Goal: Task Accomplishment & Management: Use online tool/utility

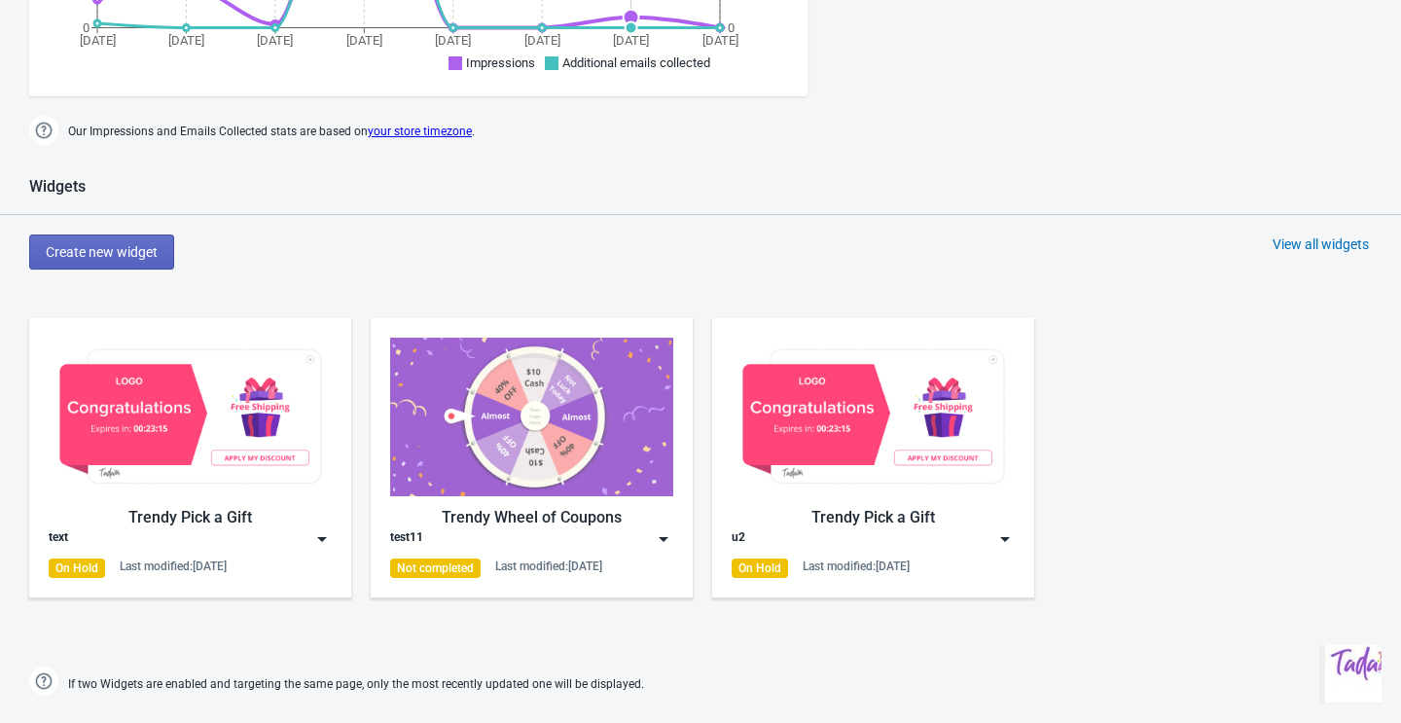
scroll to position [691, 0]
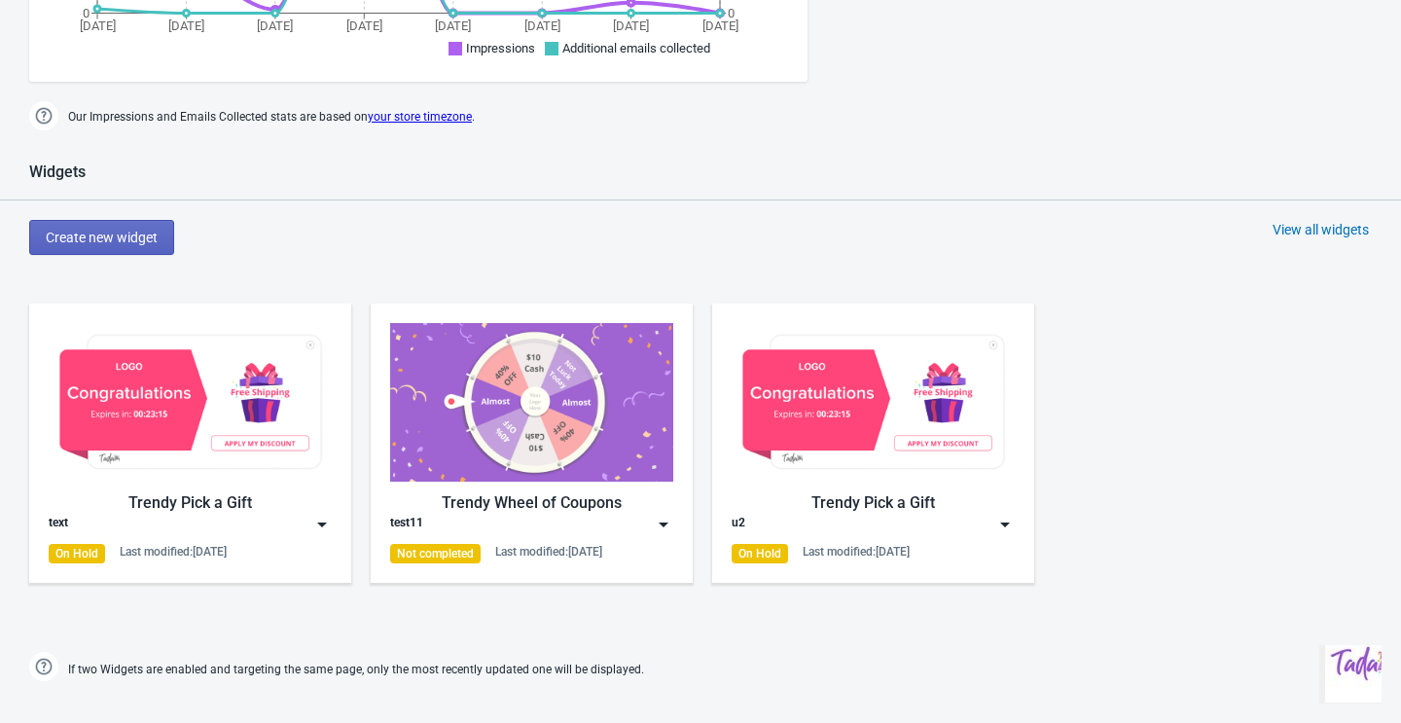
click at [592, 523] on div "test11" at bounding box center [531, 524] width 283 height 19
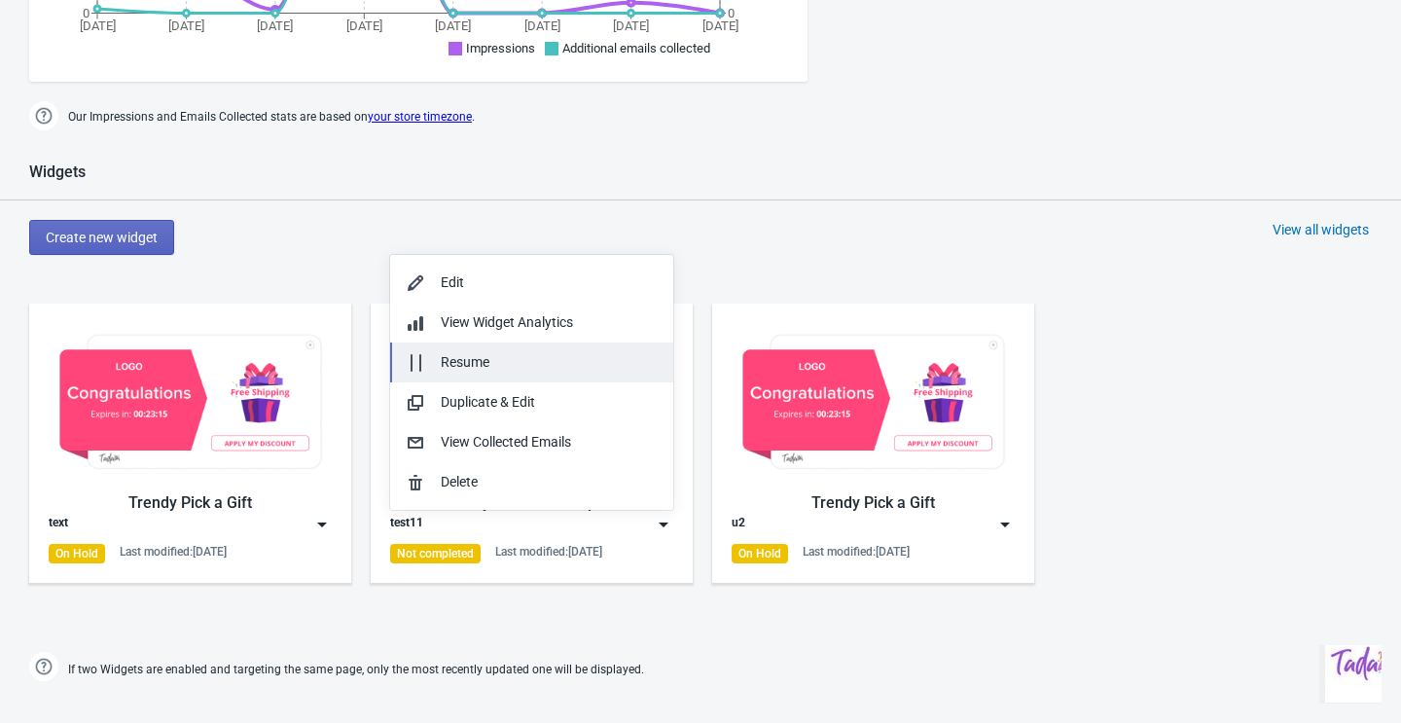
click at [499, 372] on div "Resume" at bounding box center [549, 362] width 217 height 20
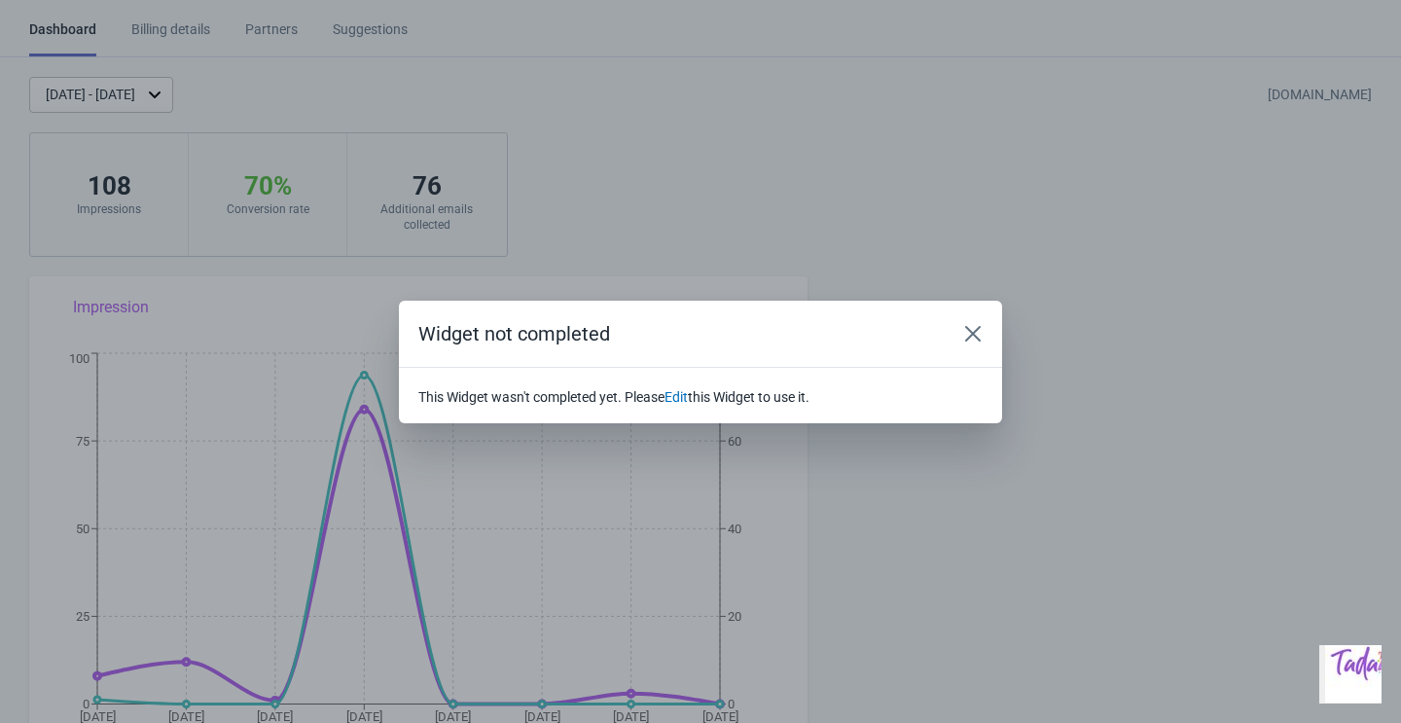
scroll to position [0, 0]
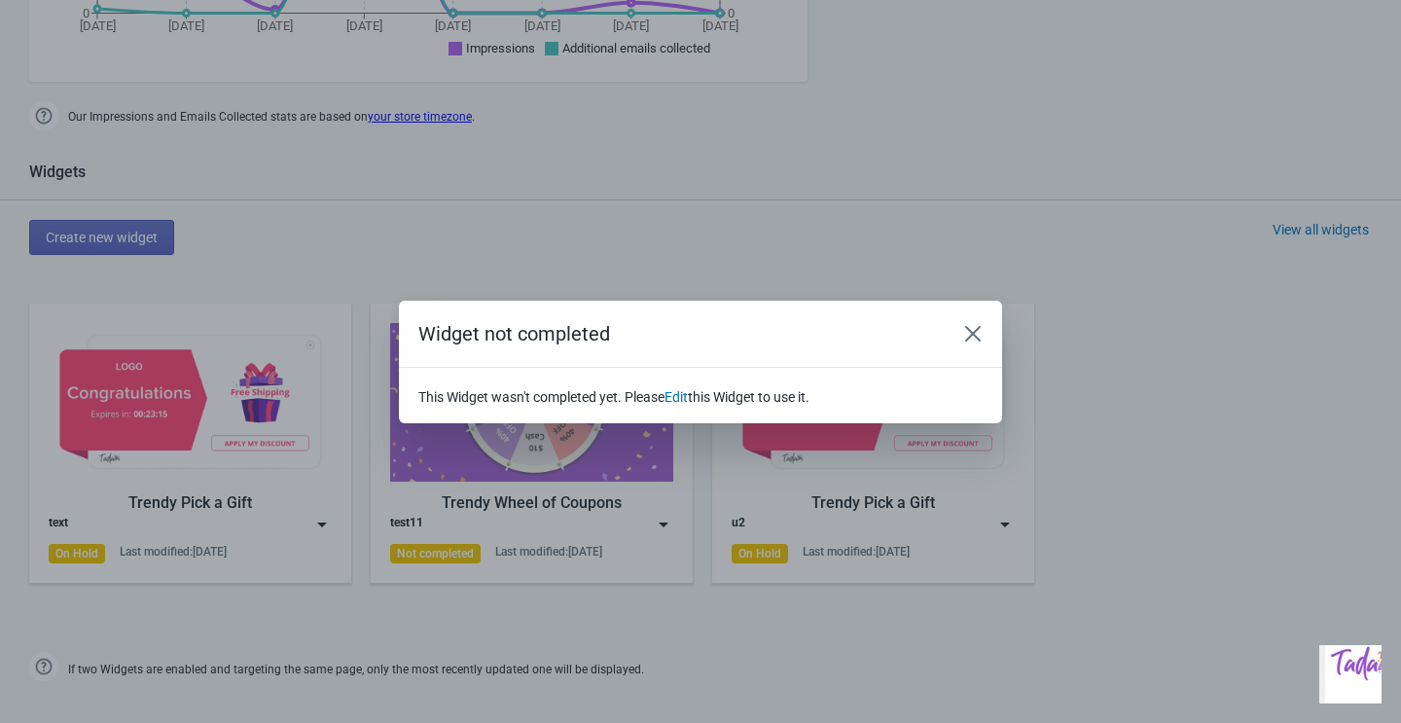
click at [630, 521] on div "Widget not completed This Widget wasn't completed yet. Please Edit this Widget …" at bounding box center [700, 361] width 1401 height 723
click at [537, 528] on div "Widget not completed This Widget wasn't completed yet. Please Edit this Widget …" at bounding box center [700, 361] width 1401 height 723
click at [983, 329] on button "Close" at bounding box center [972, 333] width 35 height 35
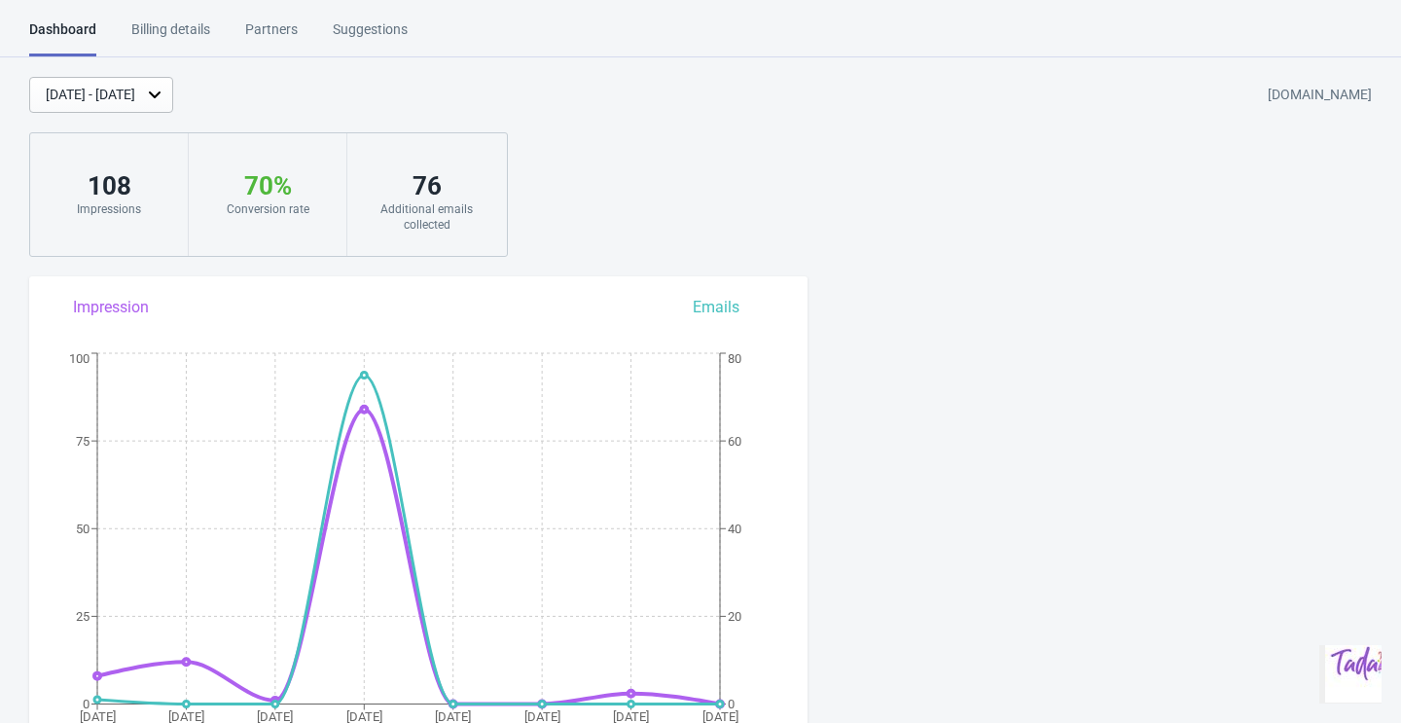
scroll to position [691, 0]
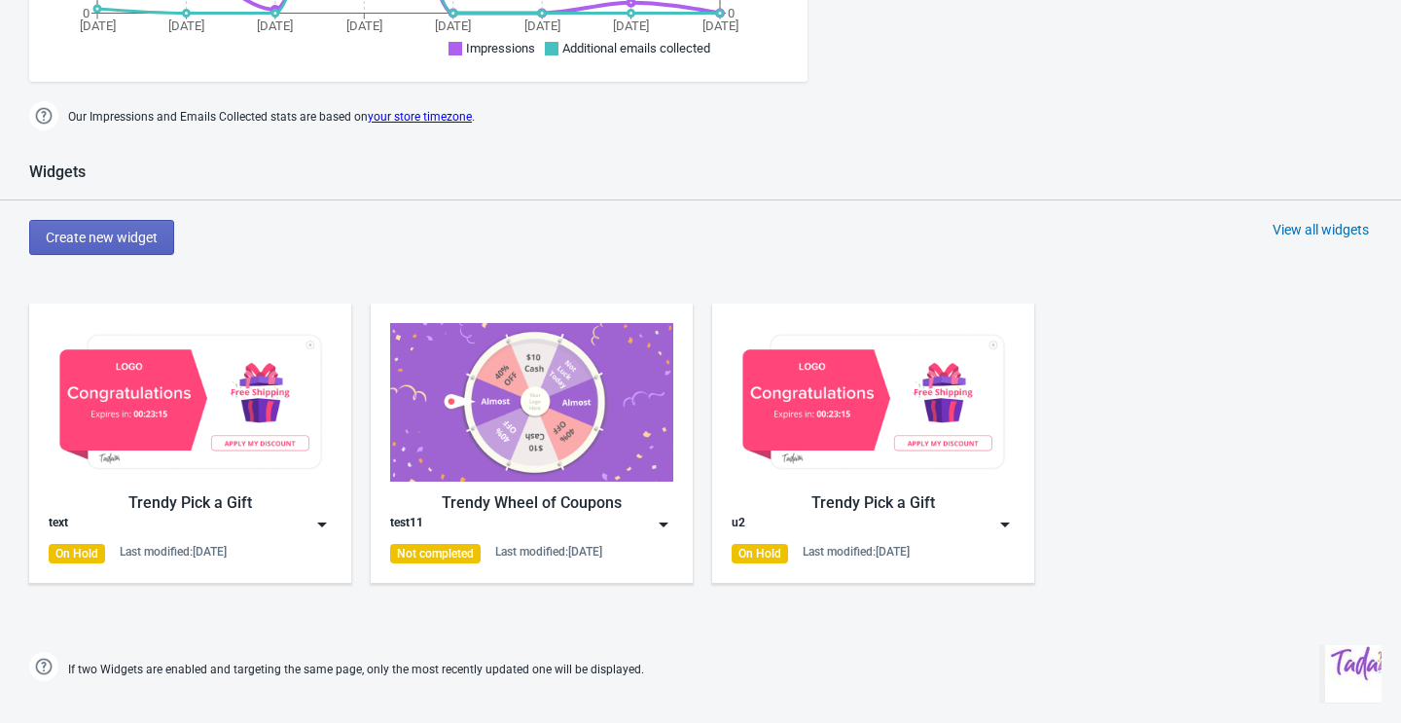
click at [578, 528] on div "test11" at bounding box center [531, 524] width 283 height 19
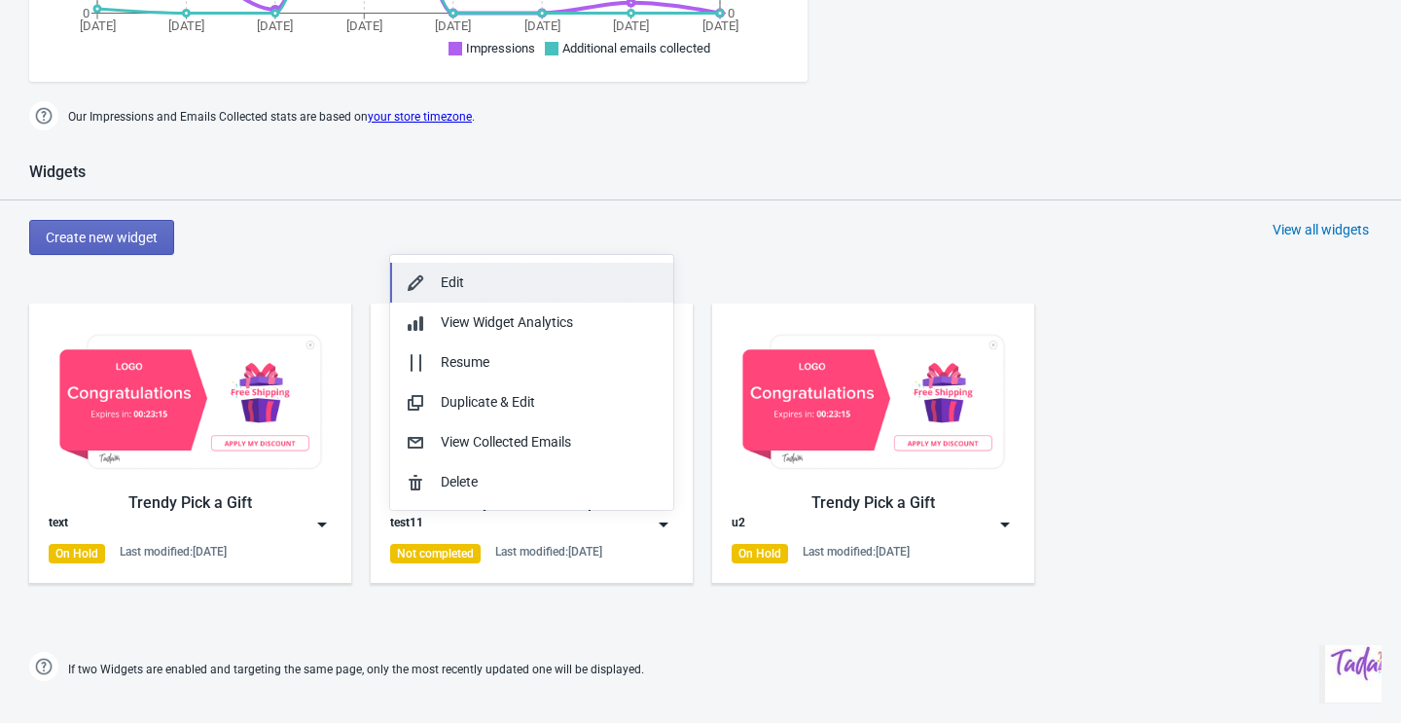
click at [522, 276] on div "Edit" at bounding box center [549, 282] width 217 height 20
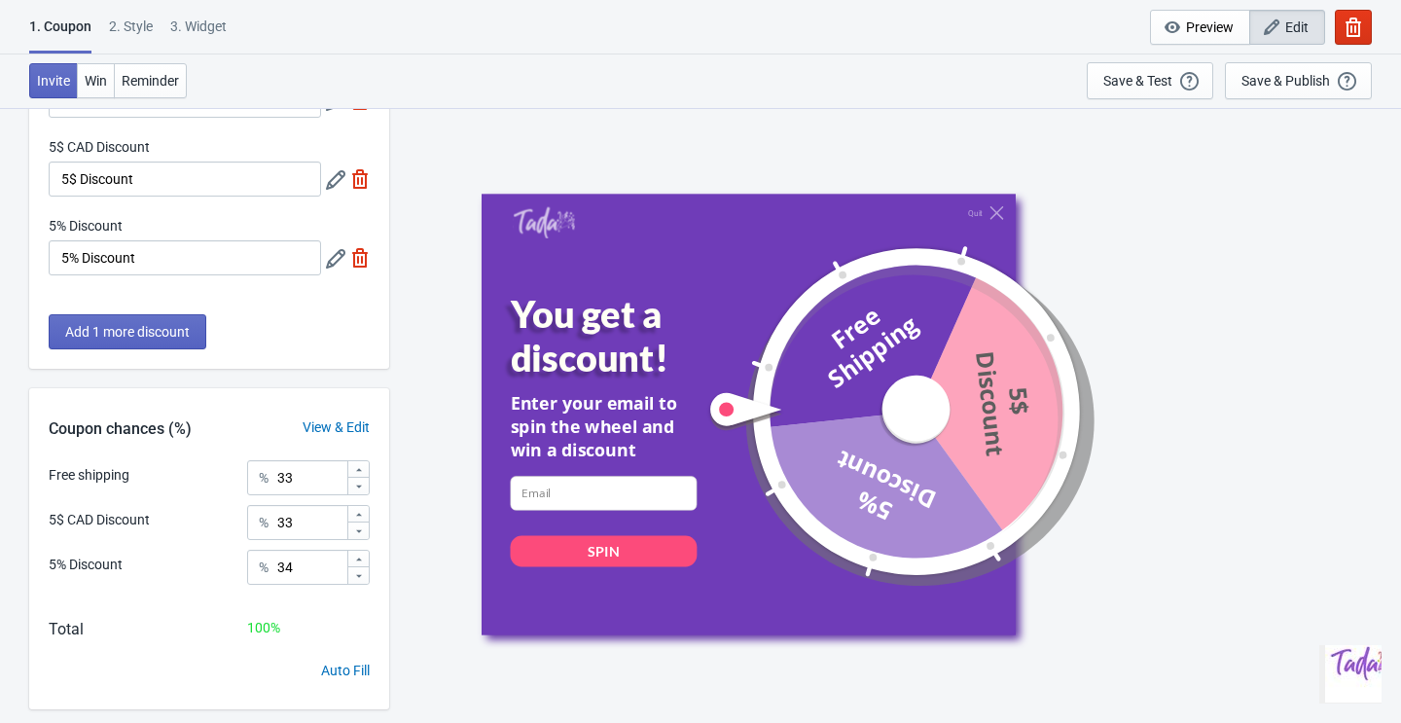
scroll to position [191, 0]
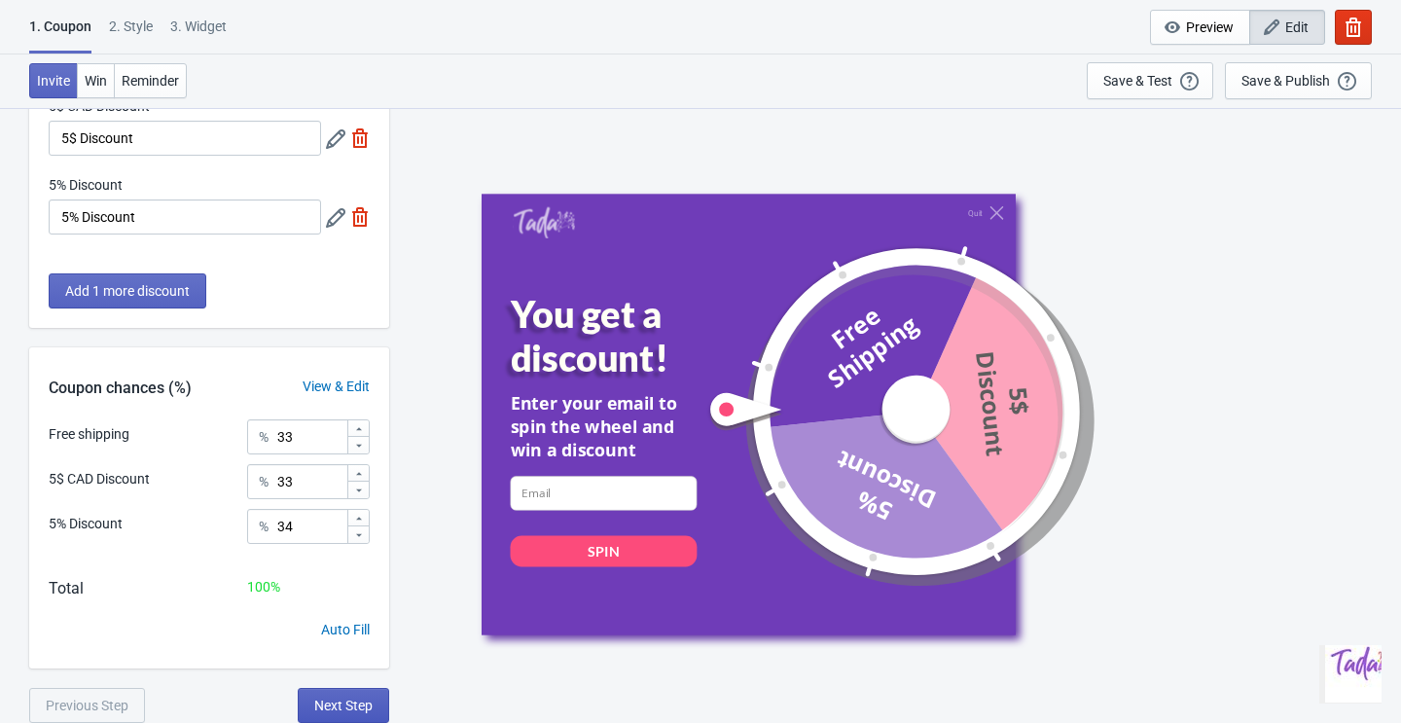
click at [328, 696] on button "Next Step" at bounding box center [343, 705] width 91 height 35
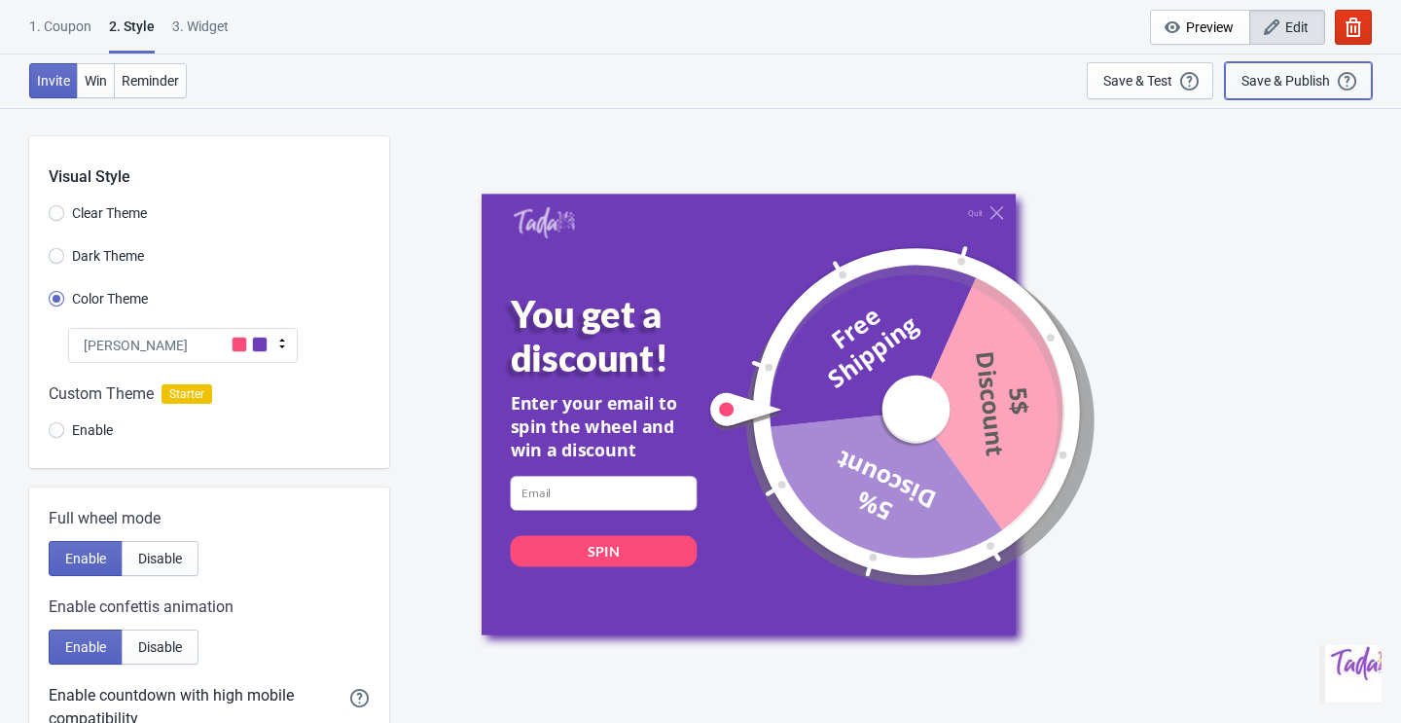
click at [1280, 73] on div "Save & Publish" at bounding box center [1286, 81] width 89 height 16
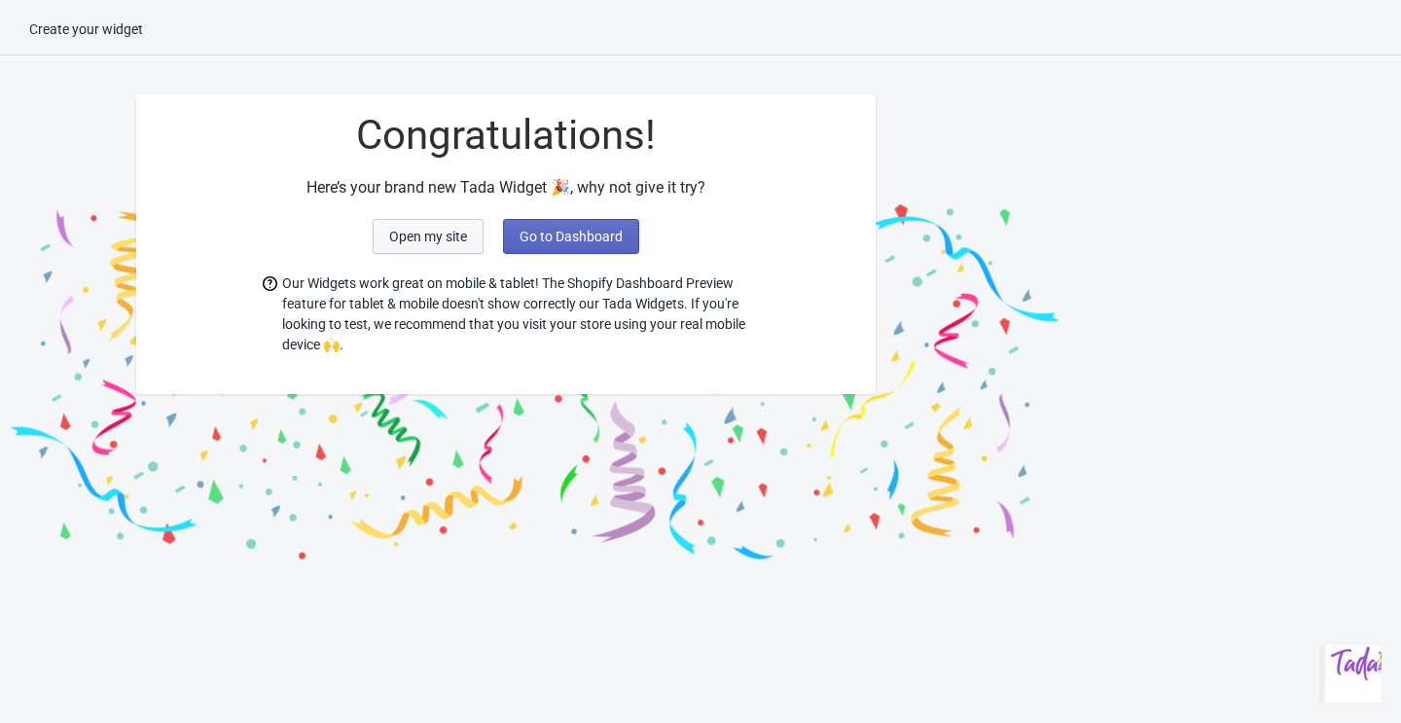
click at [556, 234] on span "Go to Dashboard" at bounding box center [571, 237] width 103 height 16
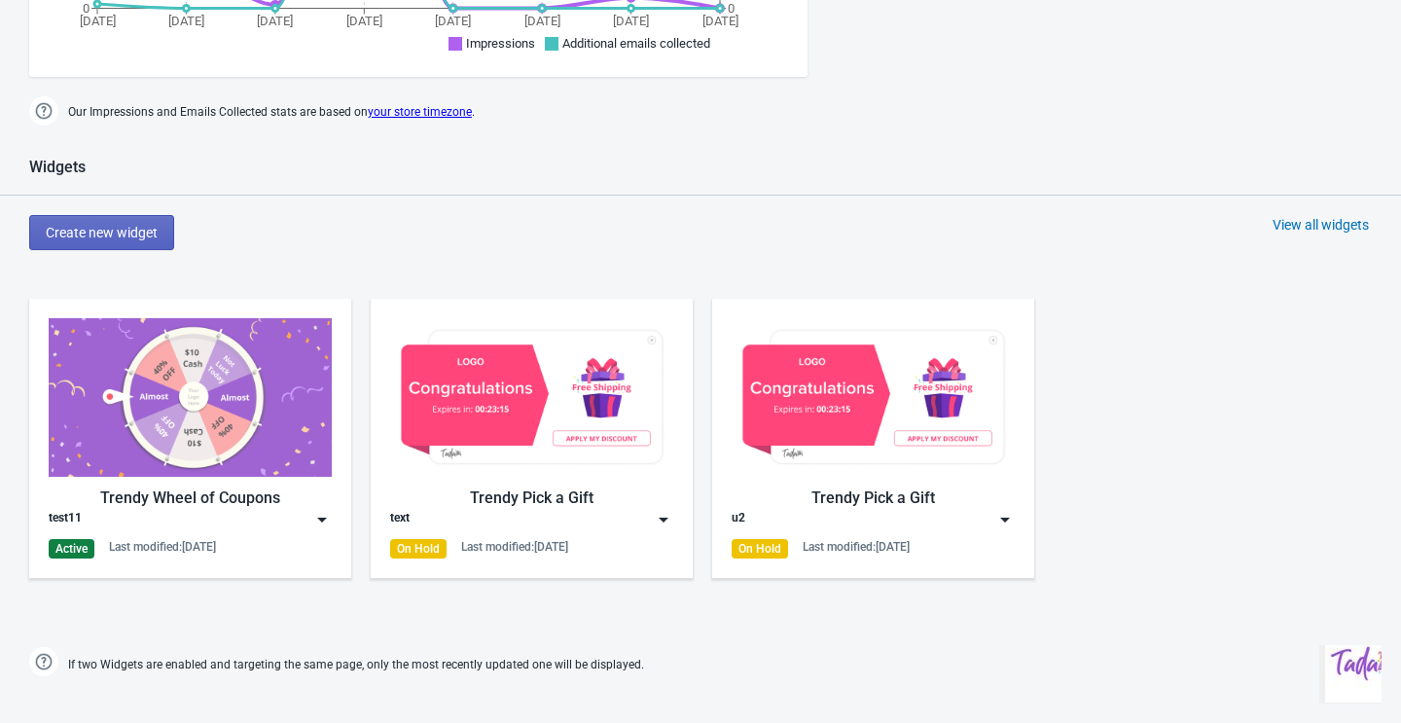
scroll to position [818, 0]
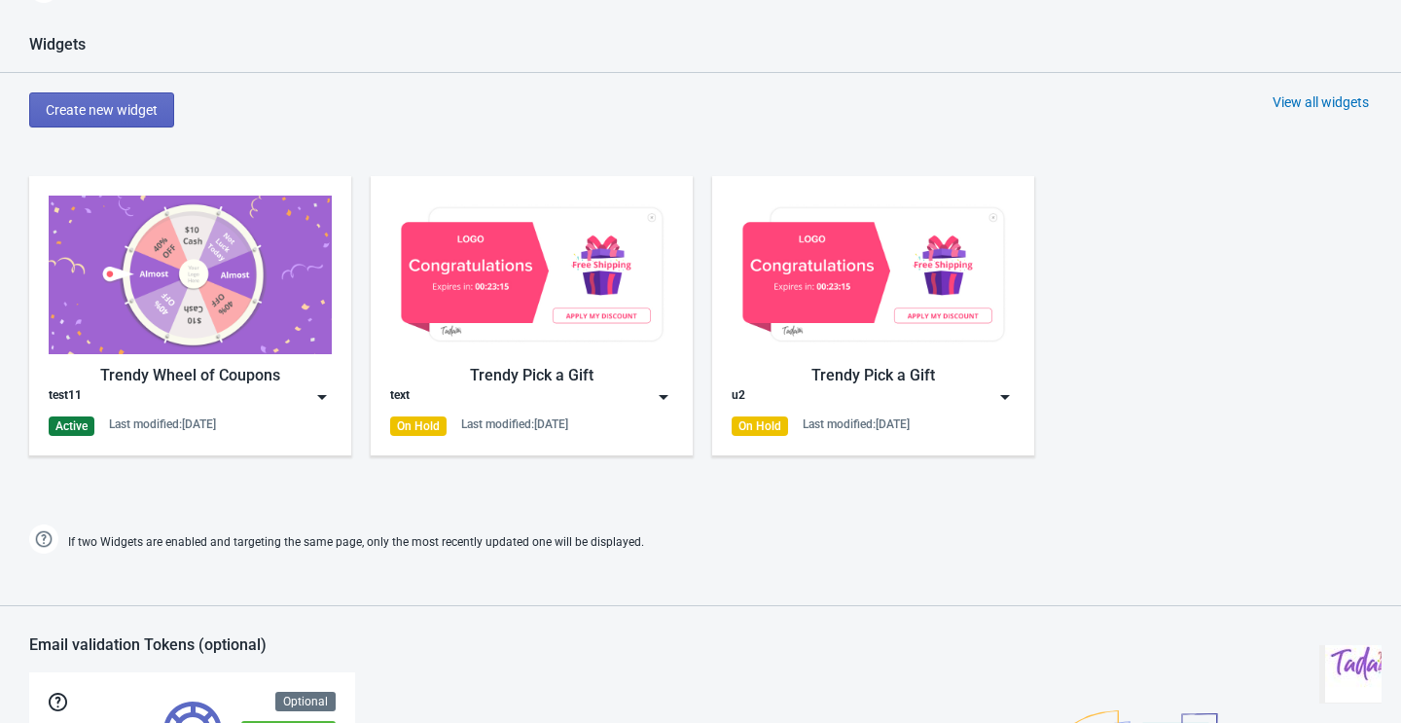
click at [283, 392] on div "test11" at bounding box center [190, 396] width 283 height 19
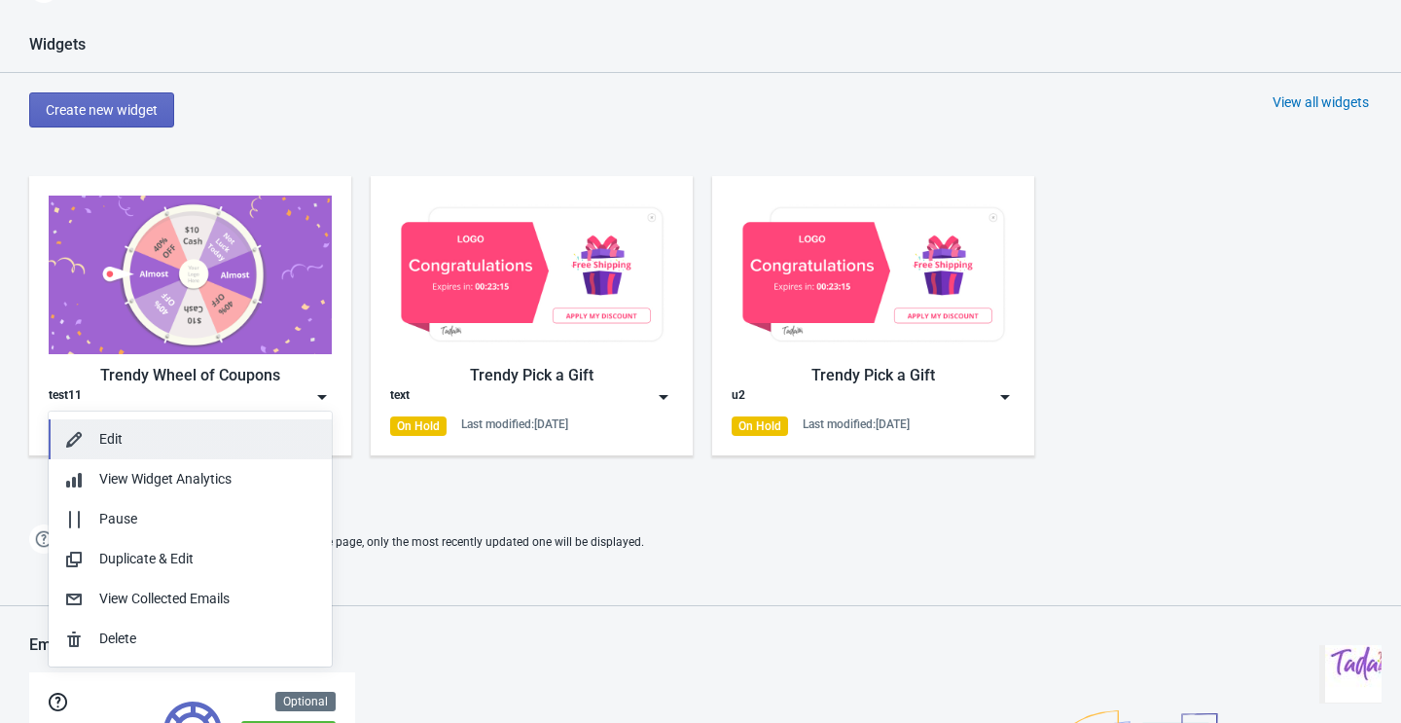
click at [207, 425] on button "Edit" at bounding box center [190, 439] width 283 height 40
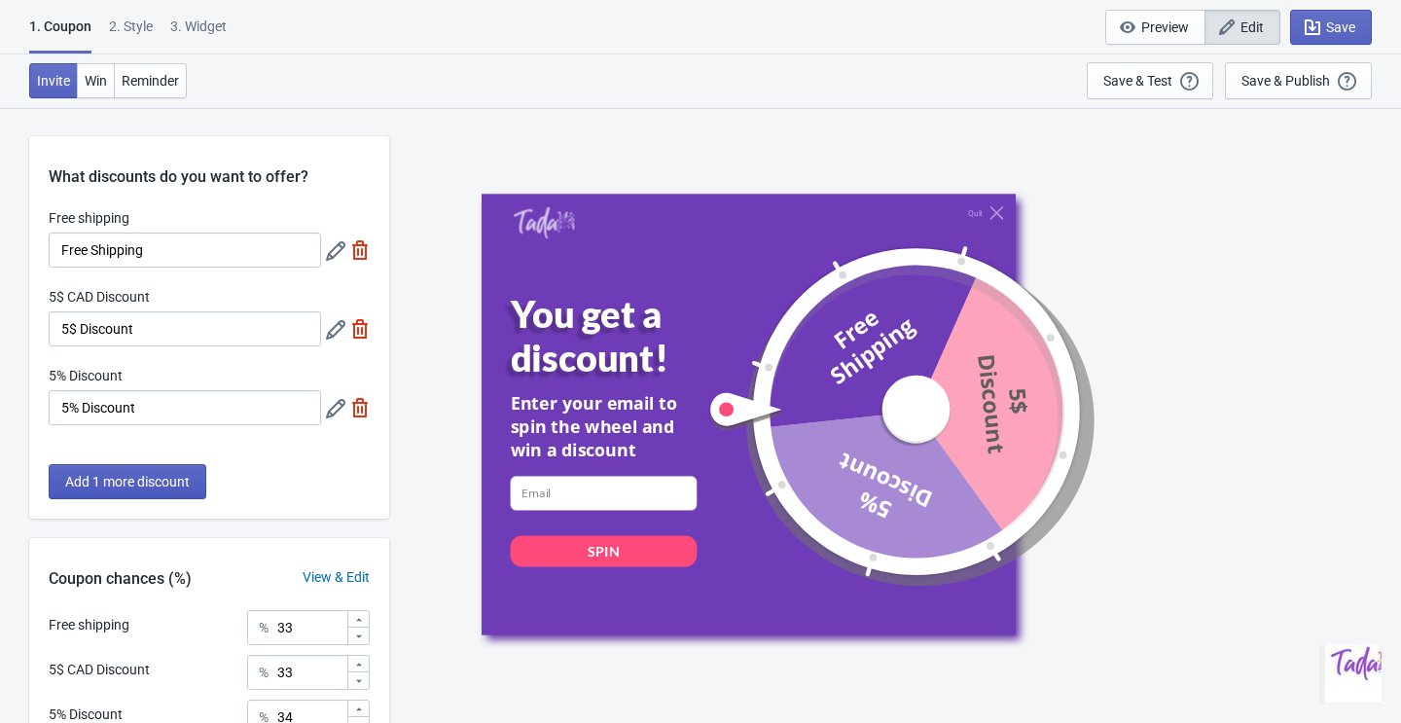
click at [167, 485] on span "Add 1 more discount" at bounding box center [127, 482] width 125 height 16
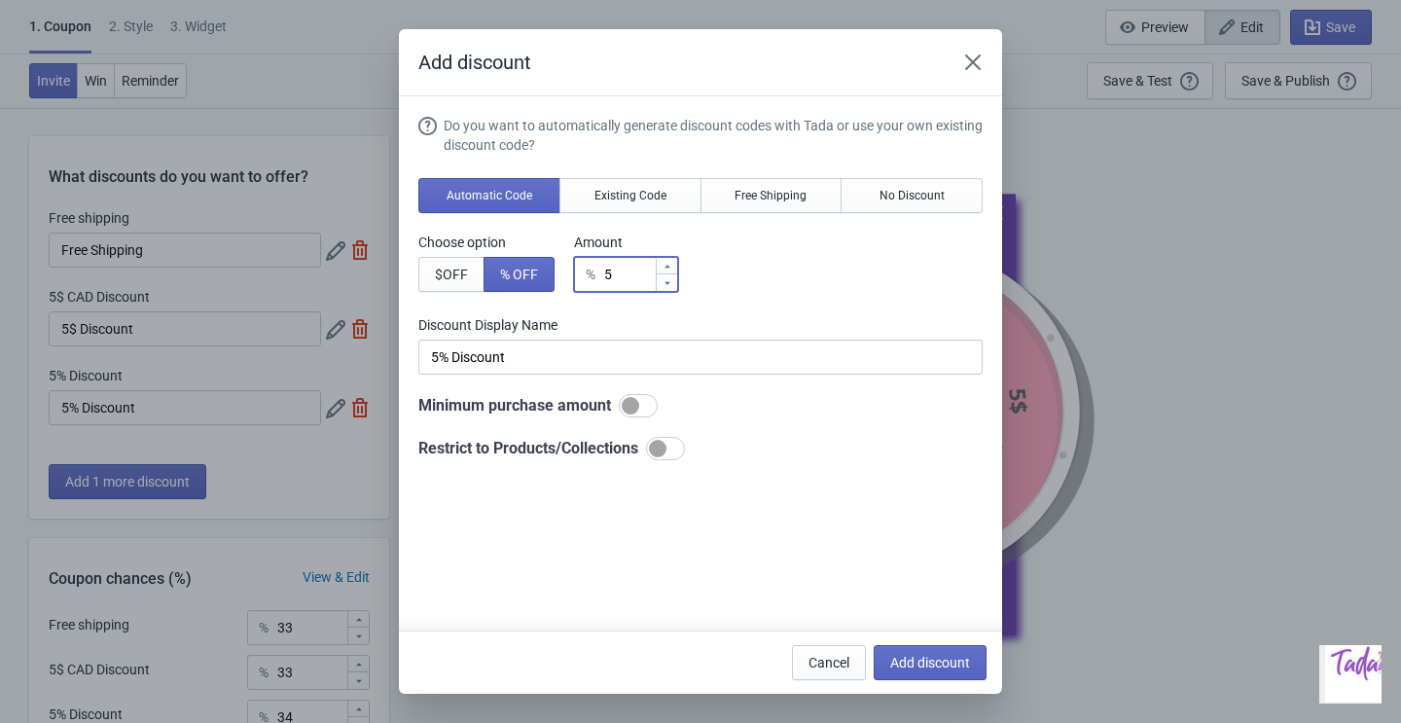
click at [619, 269] on input "5" at bounding box center [629, 274] width 52 height 35
type input "% Discount"
type input "2"
type input "2% Discount"
type input "20"
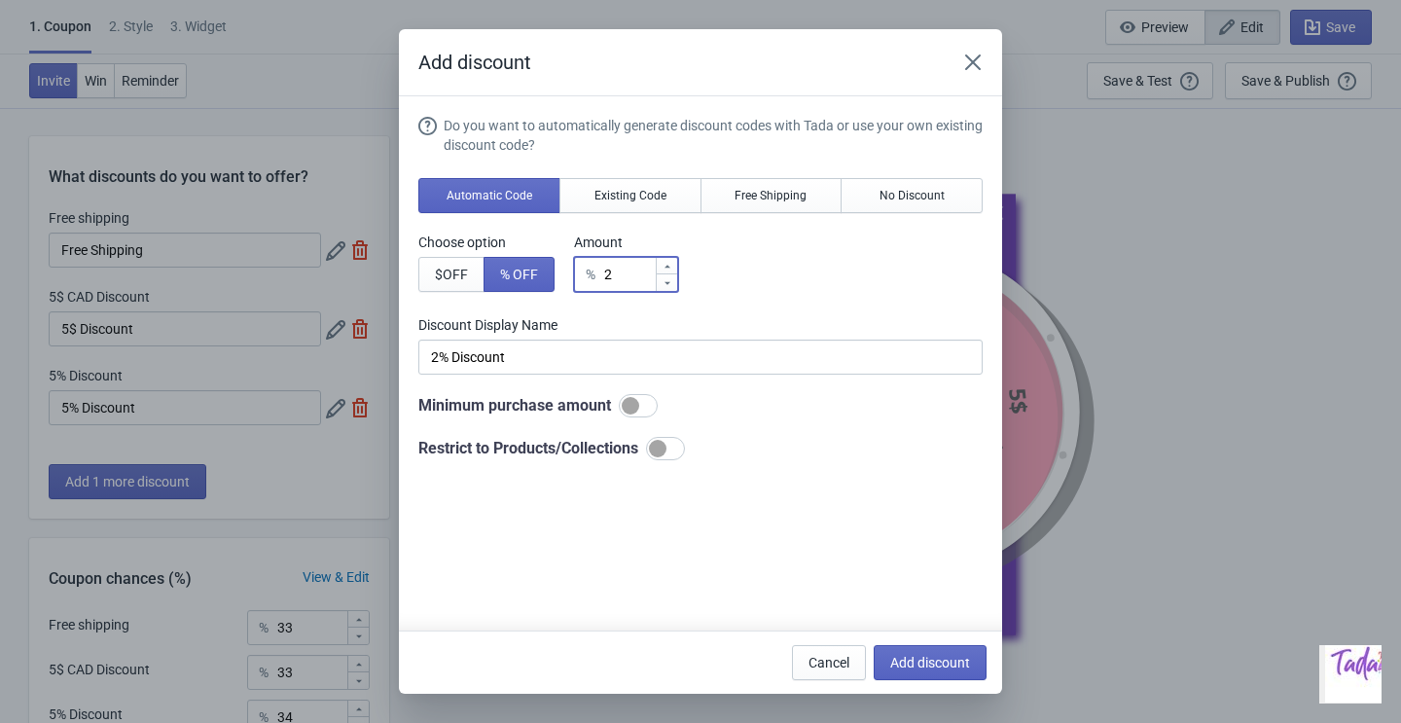
type input "20% Discount"
type input "20"
click at [937, 652] on button "Add discount" at bounding box center [930, 662] width 113 height 35
type input "25"
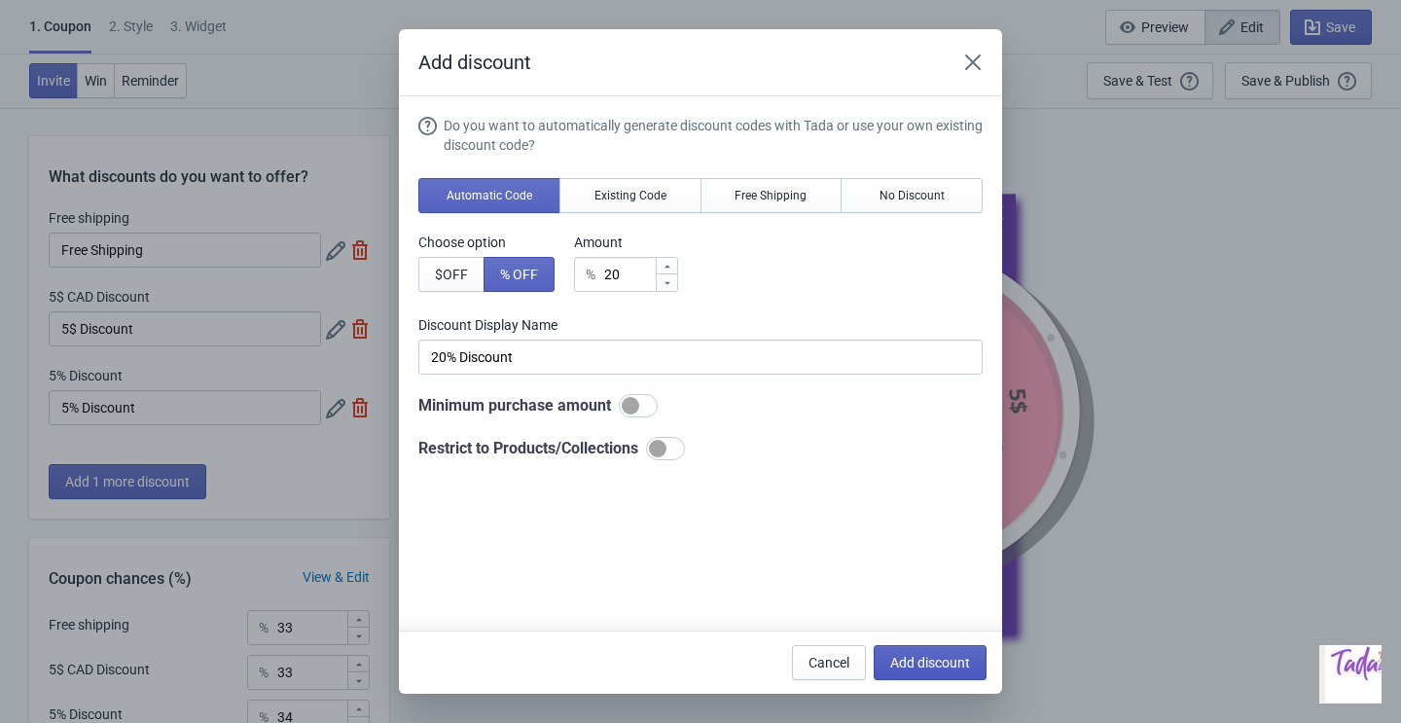
type input "25"
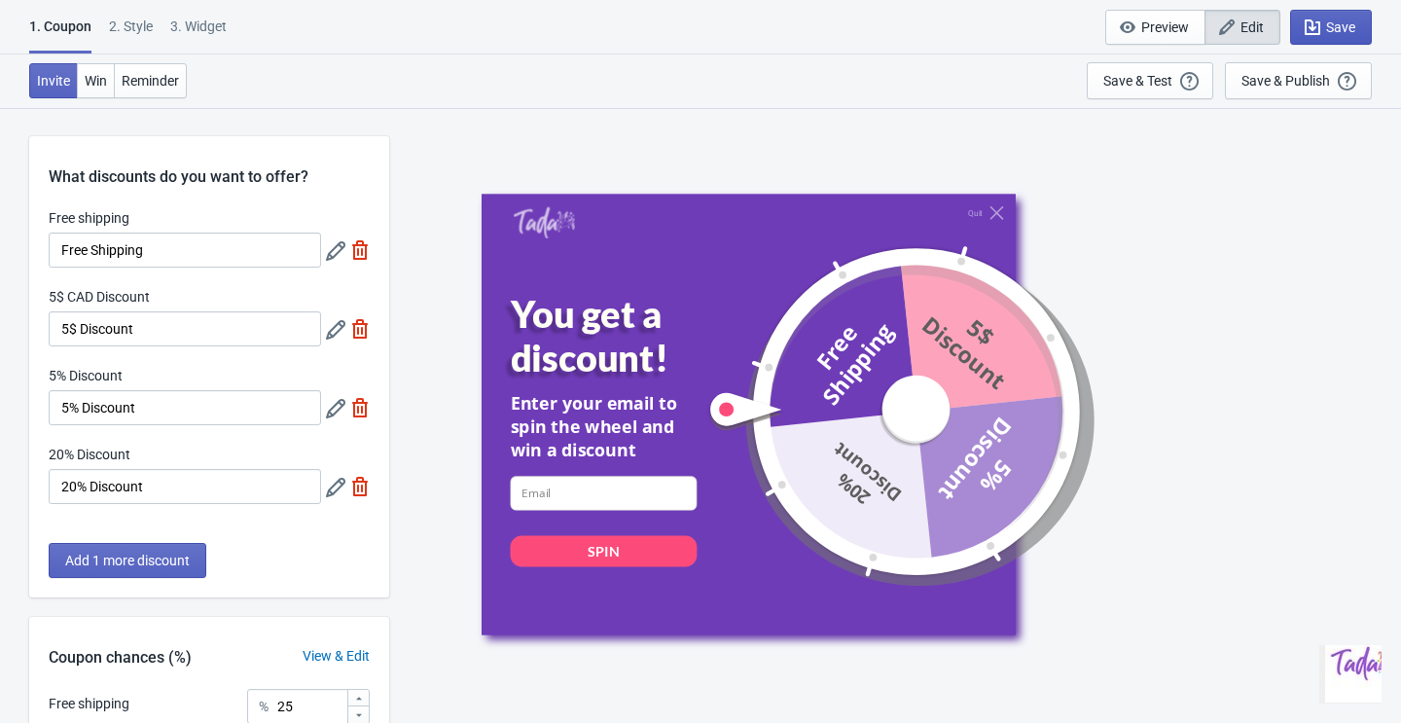
click at [1330, 16] on button "Save" at bounding box center [1331, 27] width 82 height 35
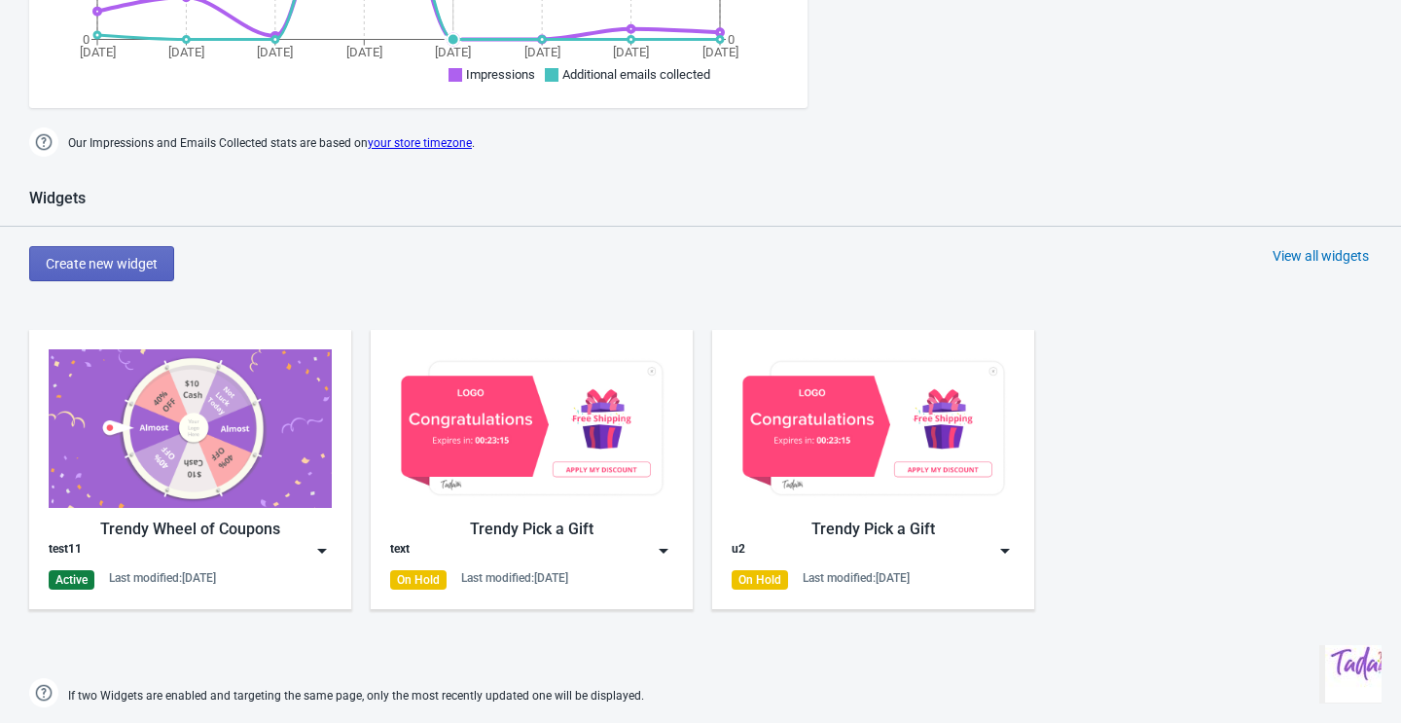
scroll to position [755, 0]
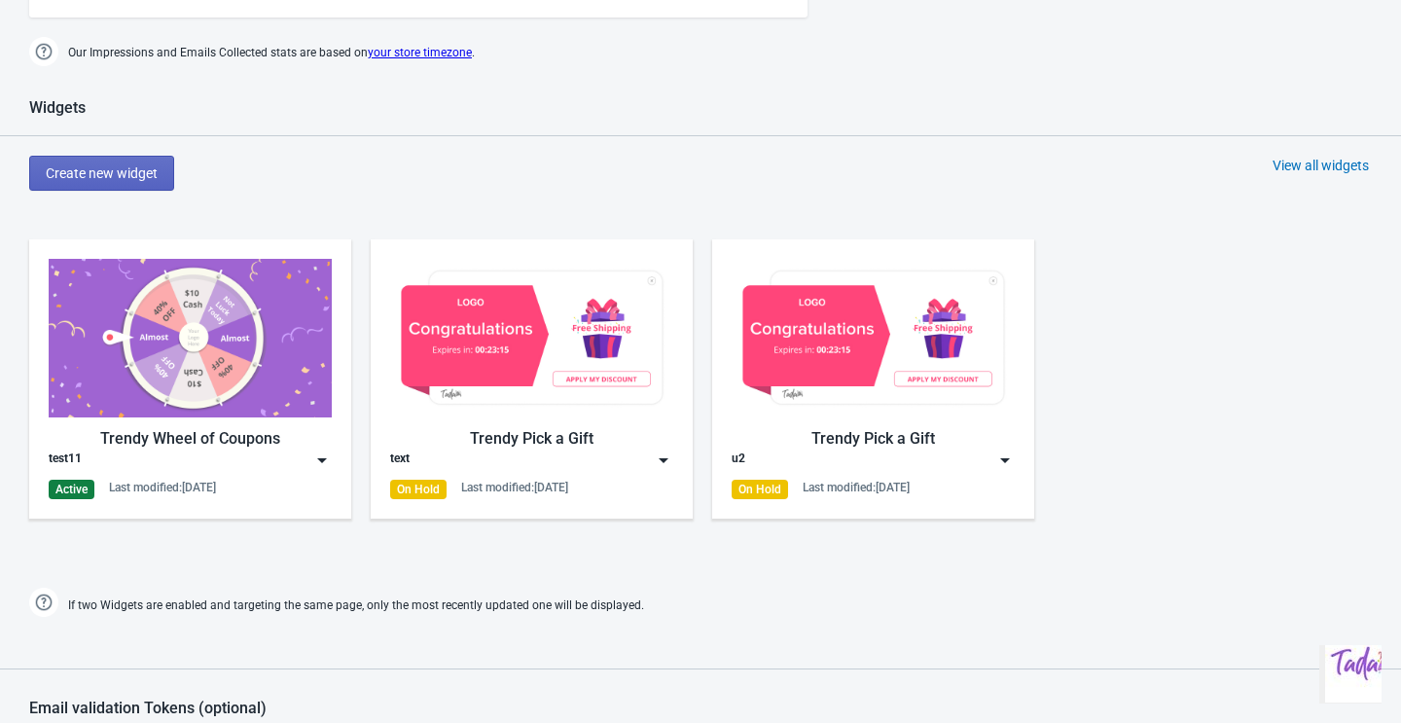
click at [212, 456] on div "test11" at bounding box center [190, 460] width 283 height 19
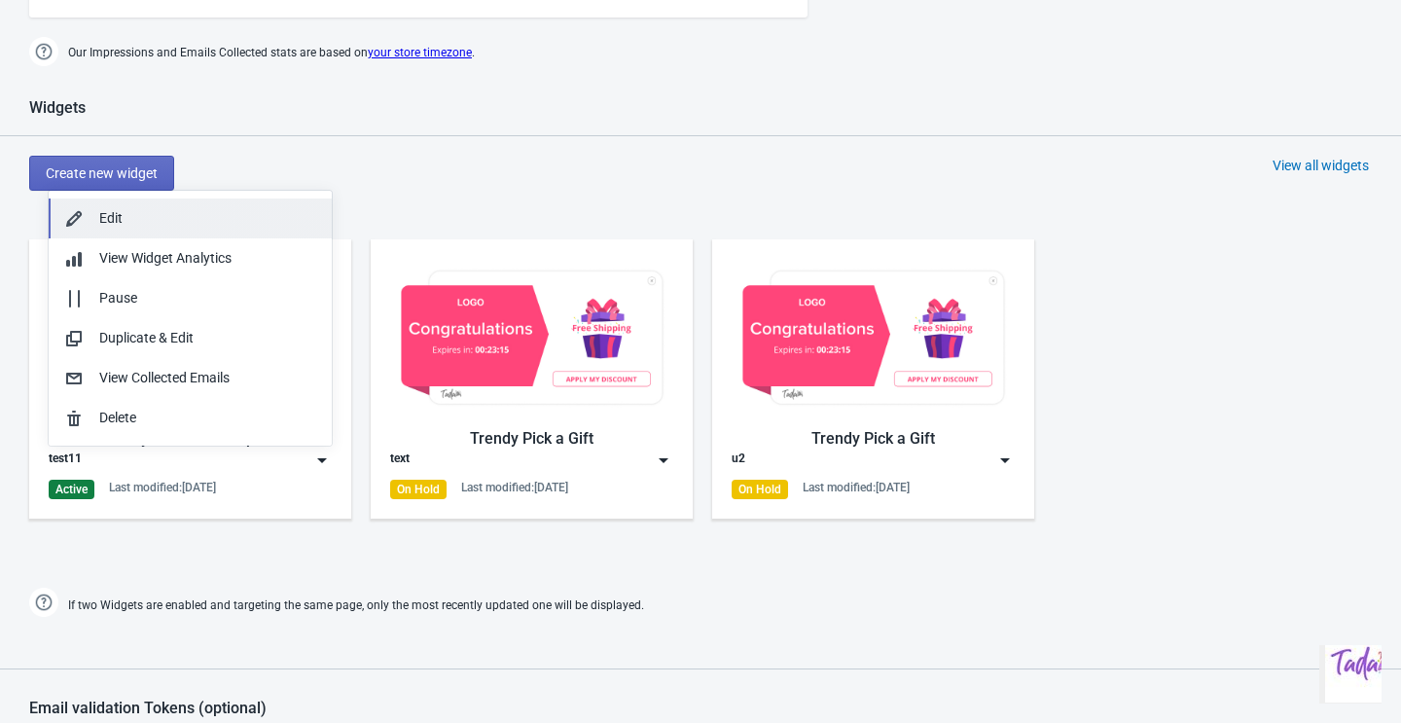
click at [238, 221] on div "Edit" at bounding box center [207, 218] width 217 height 20
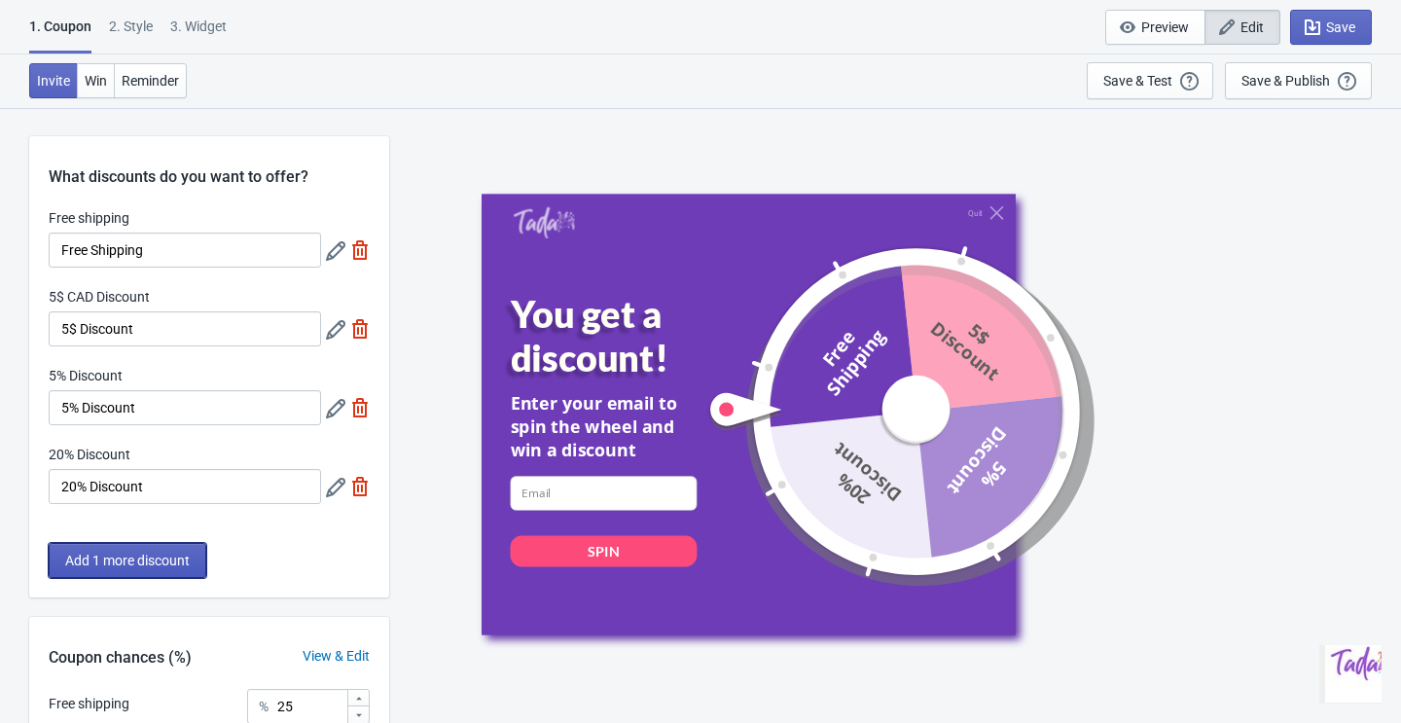
click at [188, 558] on span "Add 1 more discount" at bounding box center [127, 561] width 125 height 16
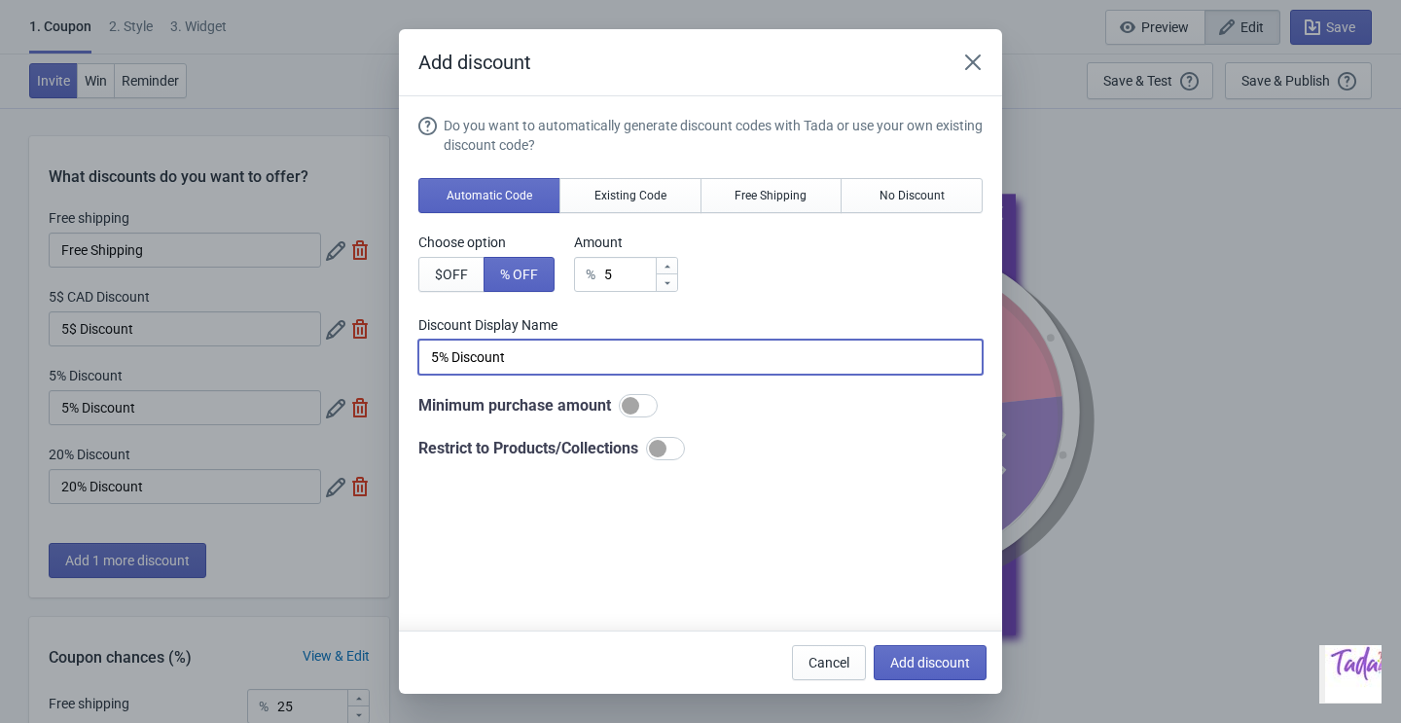
click at [431, 357] on input "5% Discount" at bounding box center [700, 357] width 564 height 35
click at [498, 357] on input "25% Discount" at bounding box center [700, 357] width 564 height 35
paste input "escuento"
type input "25% Descuento"
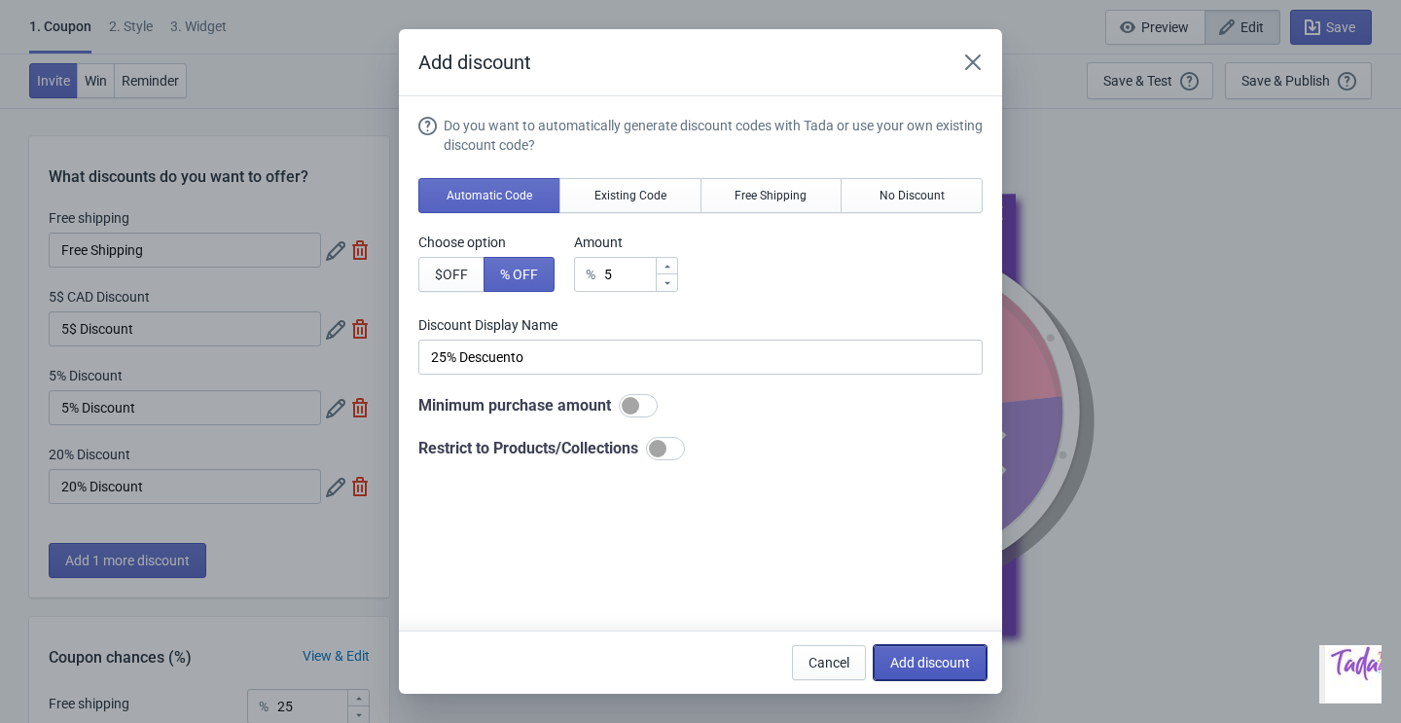
click at [935, 671] on button "Add discount" at bounding box center [930, 662] width 113 height 35
type input "20"
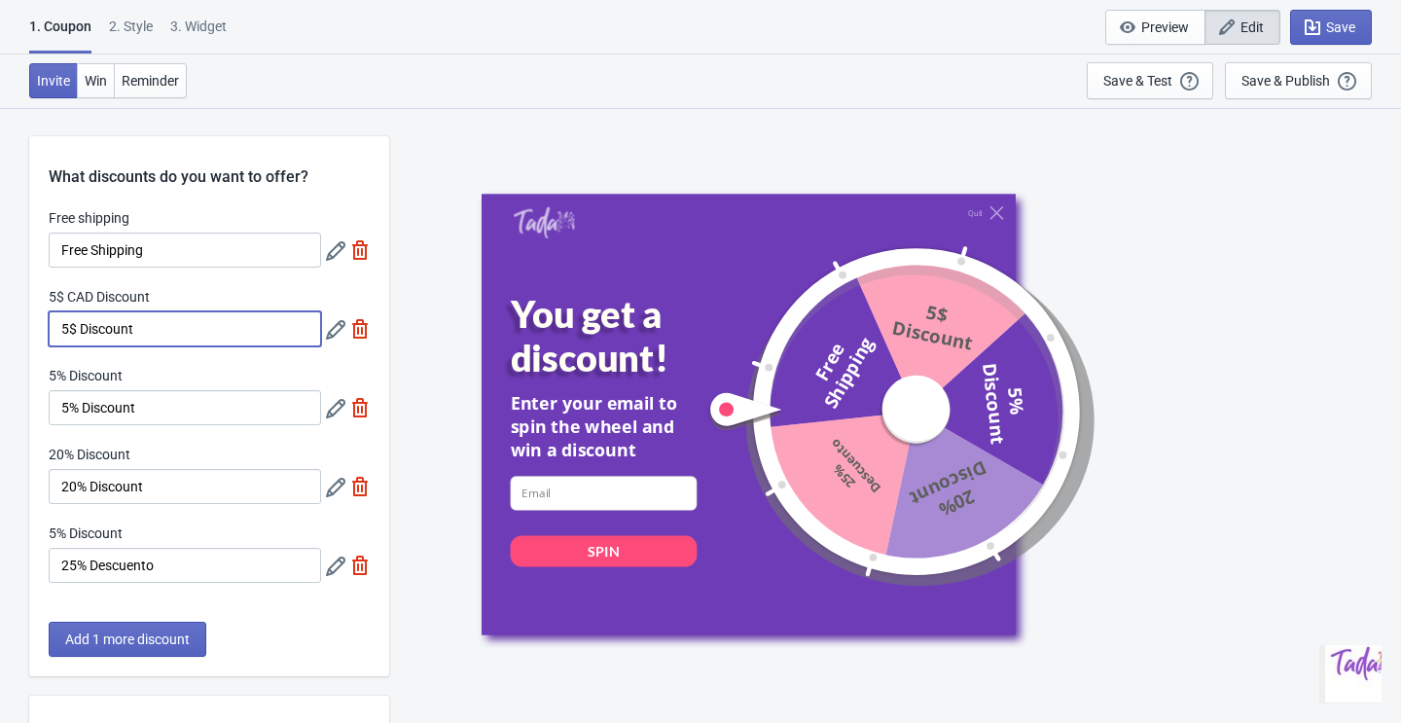
click at [241, 338] on input "5$ Discount" at bounding box center [185, 328] width 272 height 35
paste input "escuento"
type input "5$ Descuento"
click at [182, 402] on input "5% Discount" at bounding box center [185, 407] width 272 height 35
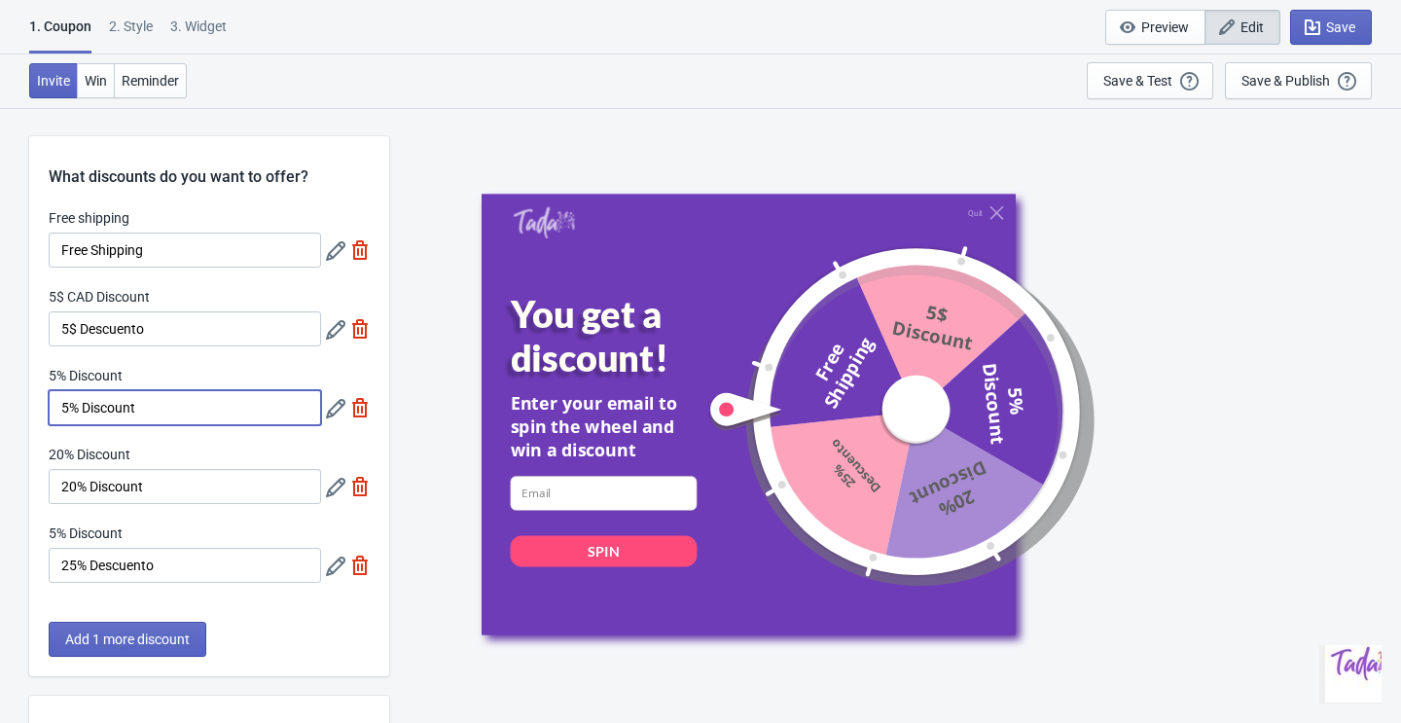
click at [182, 402] on input "5% Discount" at bounding box center [185, 407] width 272 height 35
paste input "escuento"
type input "5% Descuento"
click at [171, 486] on input "20% Discount" at bounding box center [185, 486] width 272 height 35
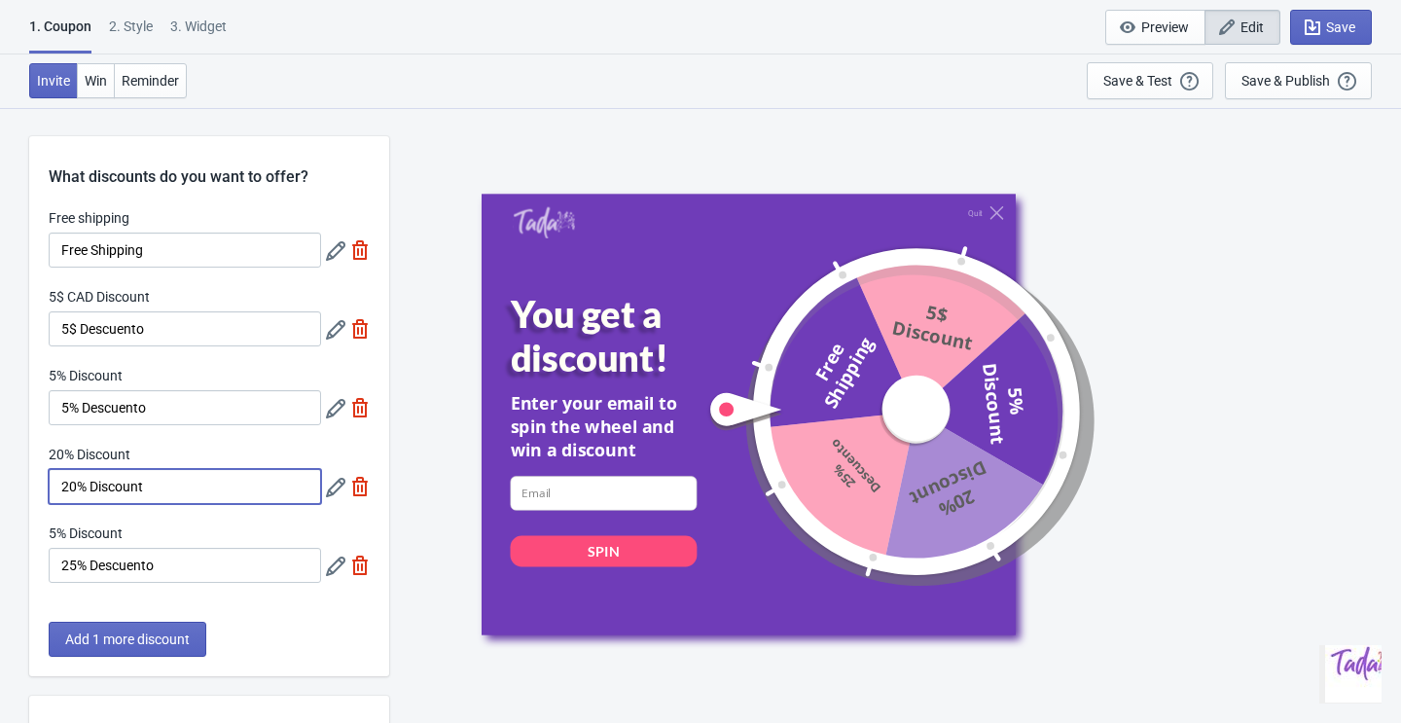
click at [171, 486] on input "20% Discount" at bounding box center [185, 486] width 272 height 35
paste input "escuento"
type input "20% Descuento"
click at [1270, 77] on div "Save & Publish" at bounding box center [1286, 81] width 89 height 16
